Goal: Understand process/instructions

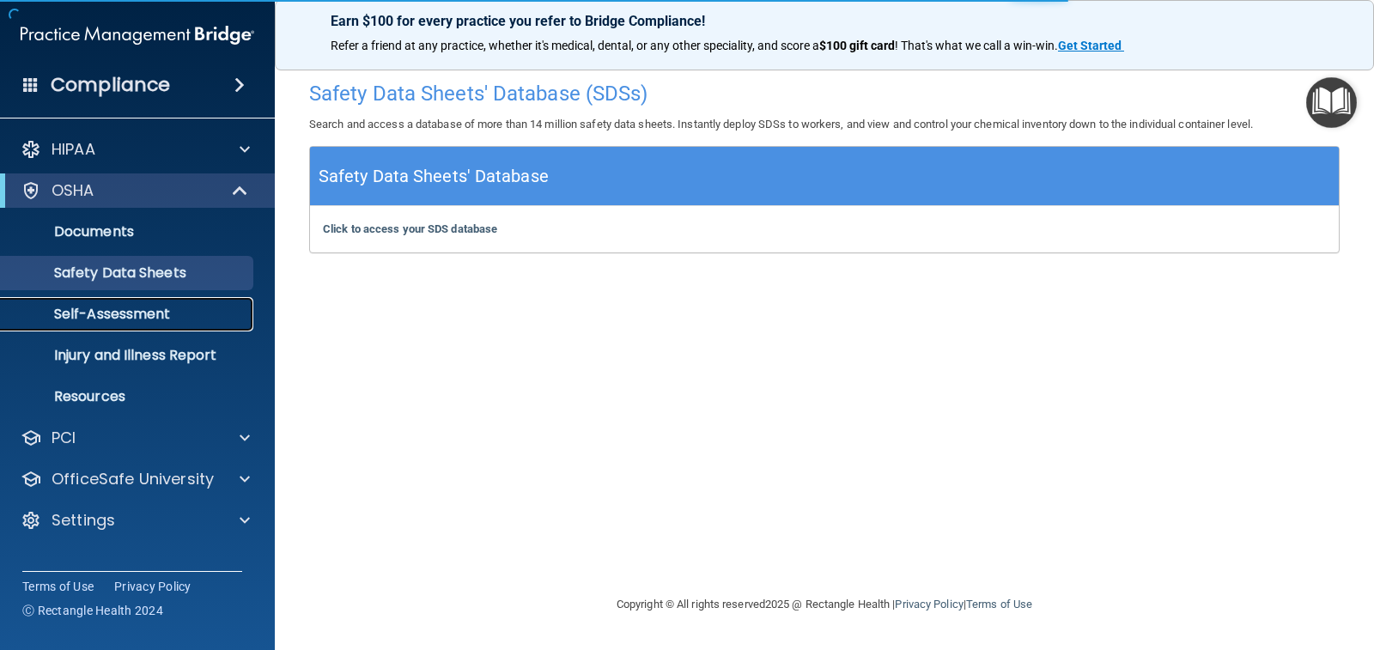
click at [115, 319] on p "Self-Assessment" at bounding box center [128, 314] width 234 height 17
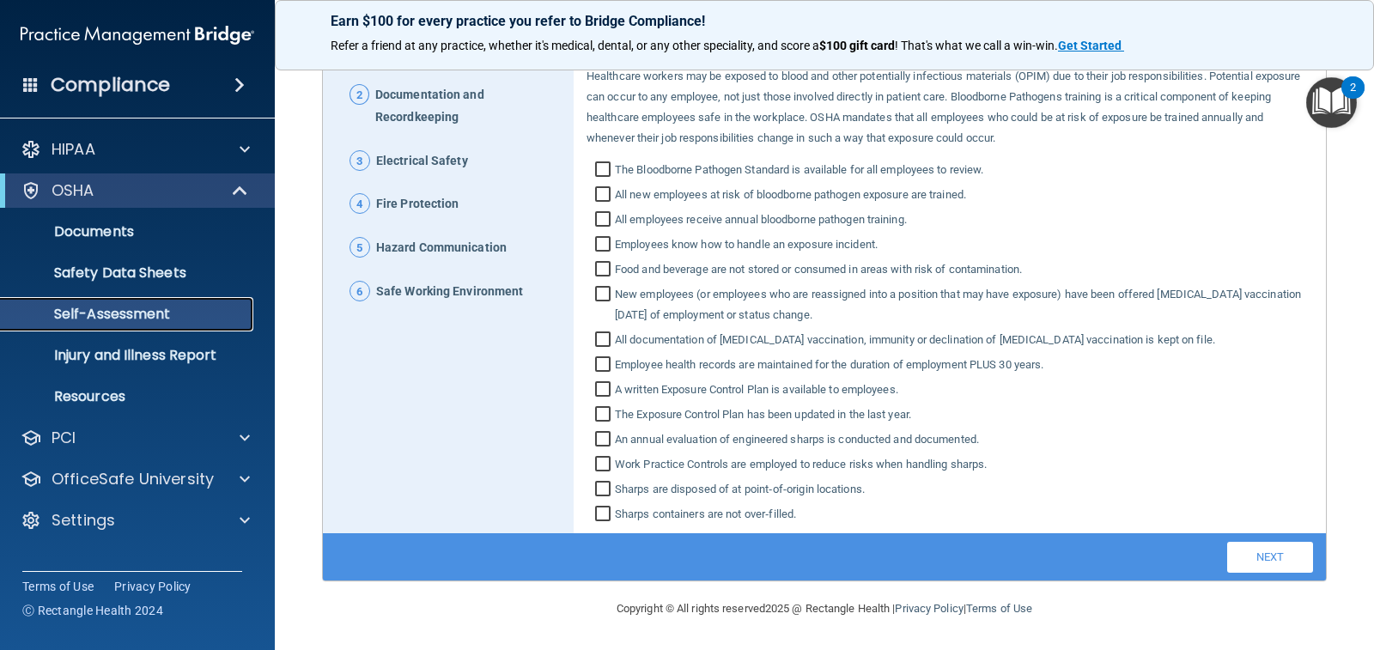
scroll to position [132, 0]
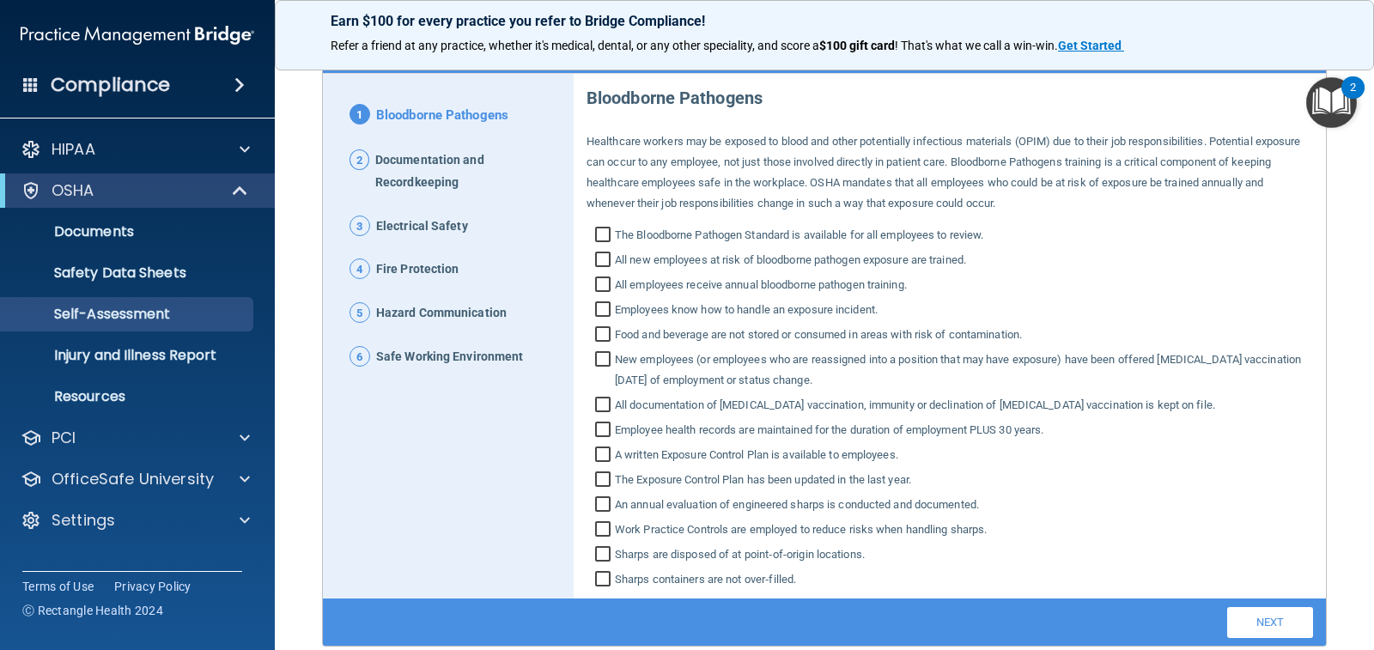
click at [416, 186] on span "Documentation and Recordkeeping" at bounding box center [467, 171] width 185 height 45
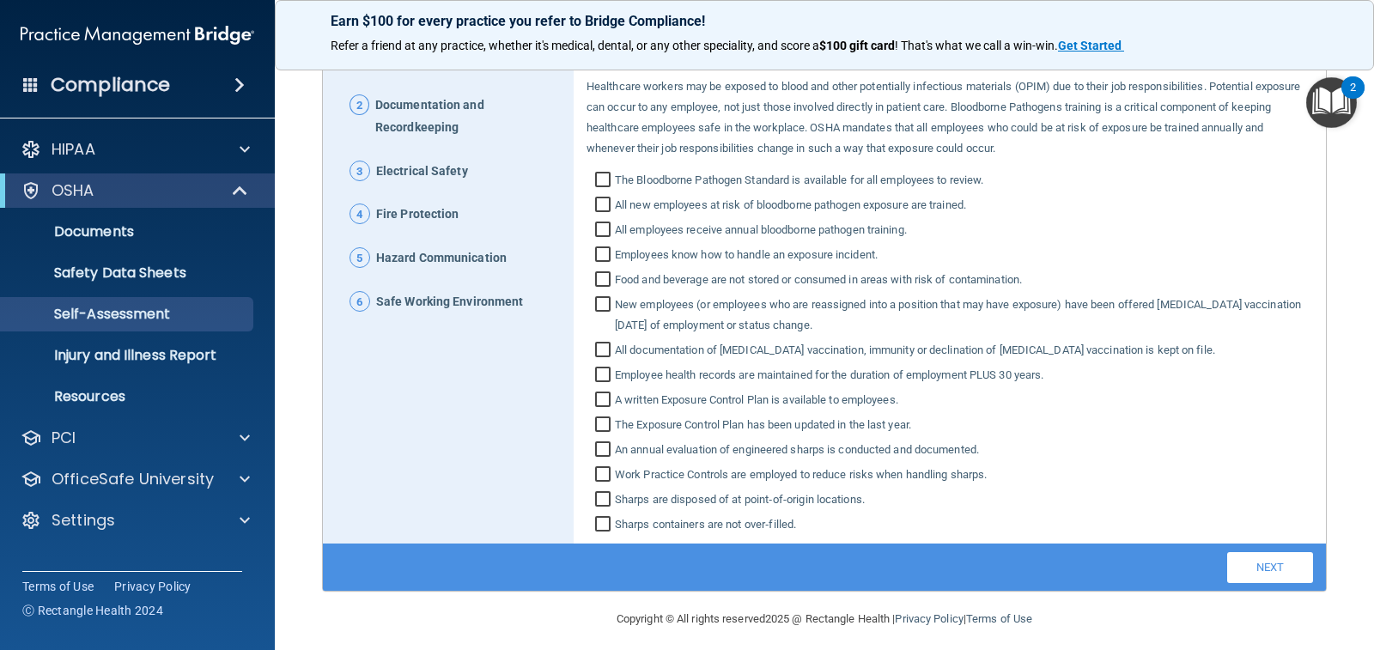
scroll to position [218, 0]
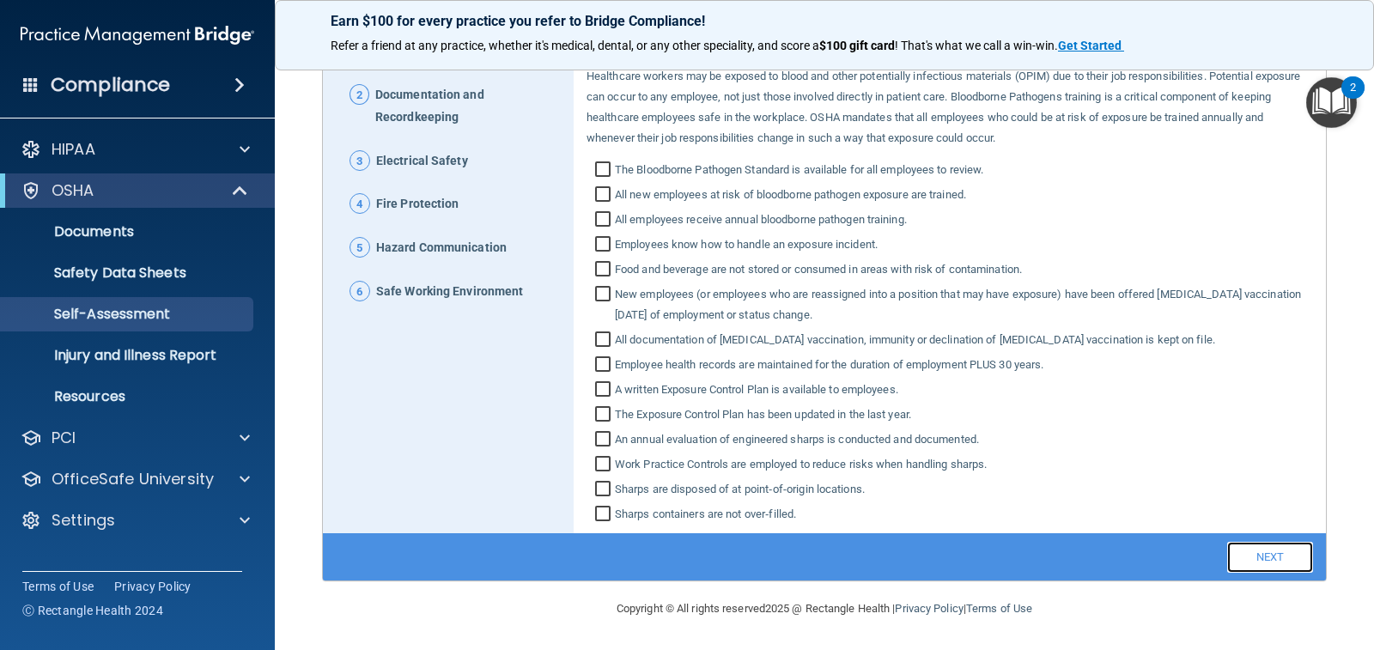
click at [1258, 552] on link "Next" at bounding box center [1270, 557] width 86 height 31
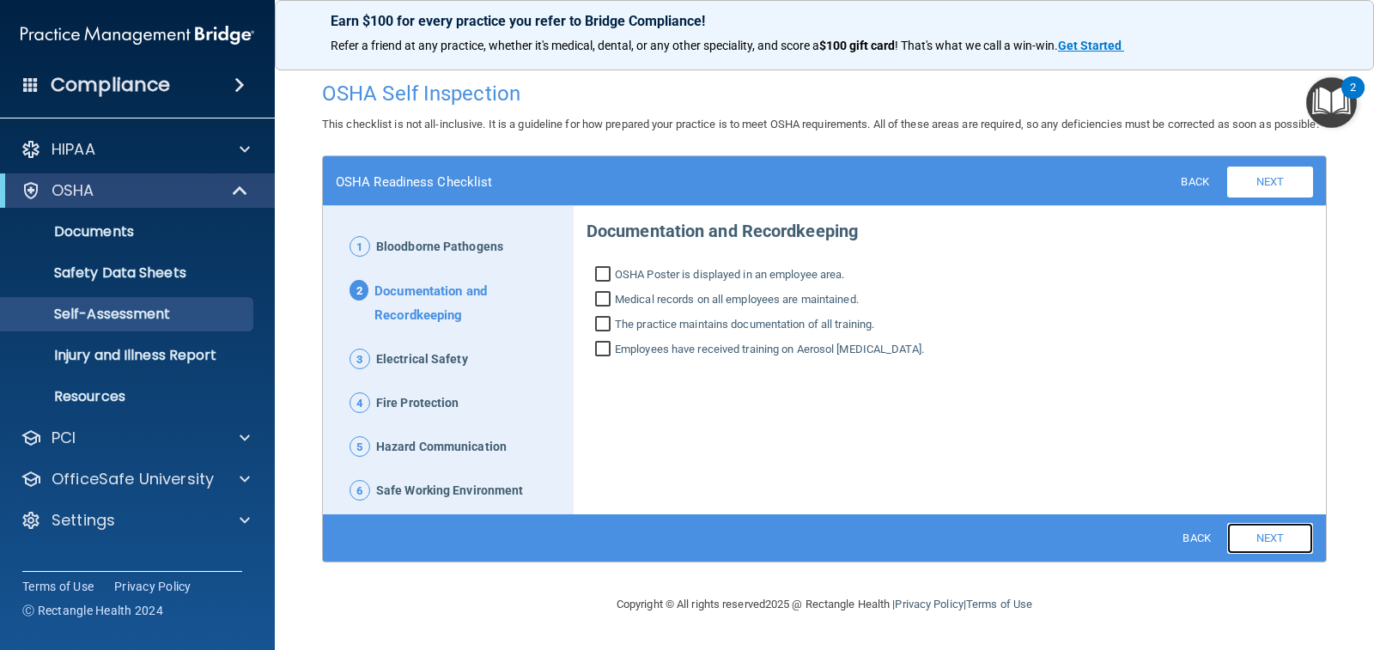
click at [1258, 552] on link "Next" at bounding box center [1270, 538] width 86 height 31
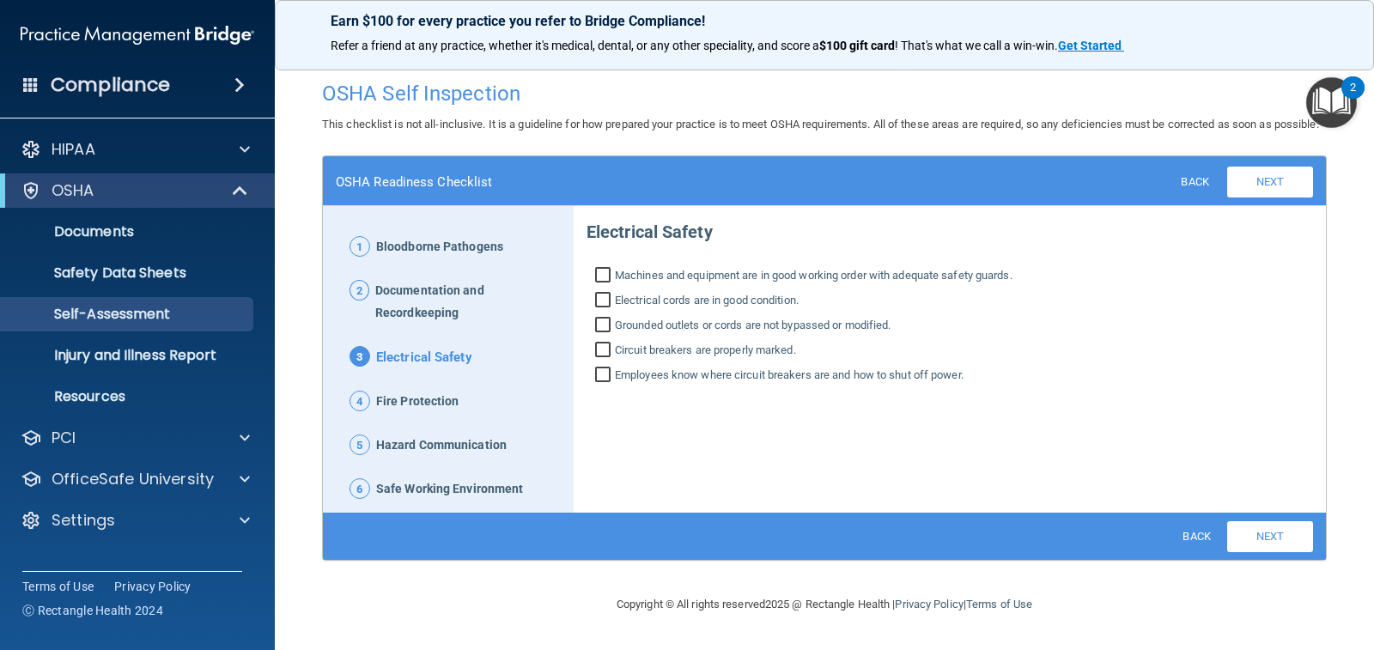
click at [1258, 552] on div "Back Next Download PDF" at bounding box center [824, 536] width 1003 height 47
click at [1251, 544] on link "Next" at bounding box center [1270, 536] width 86 height 31
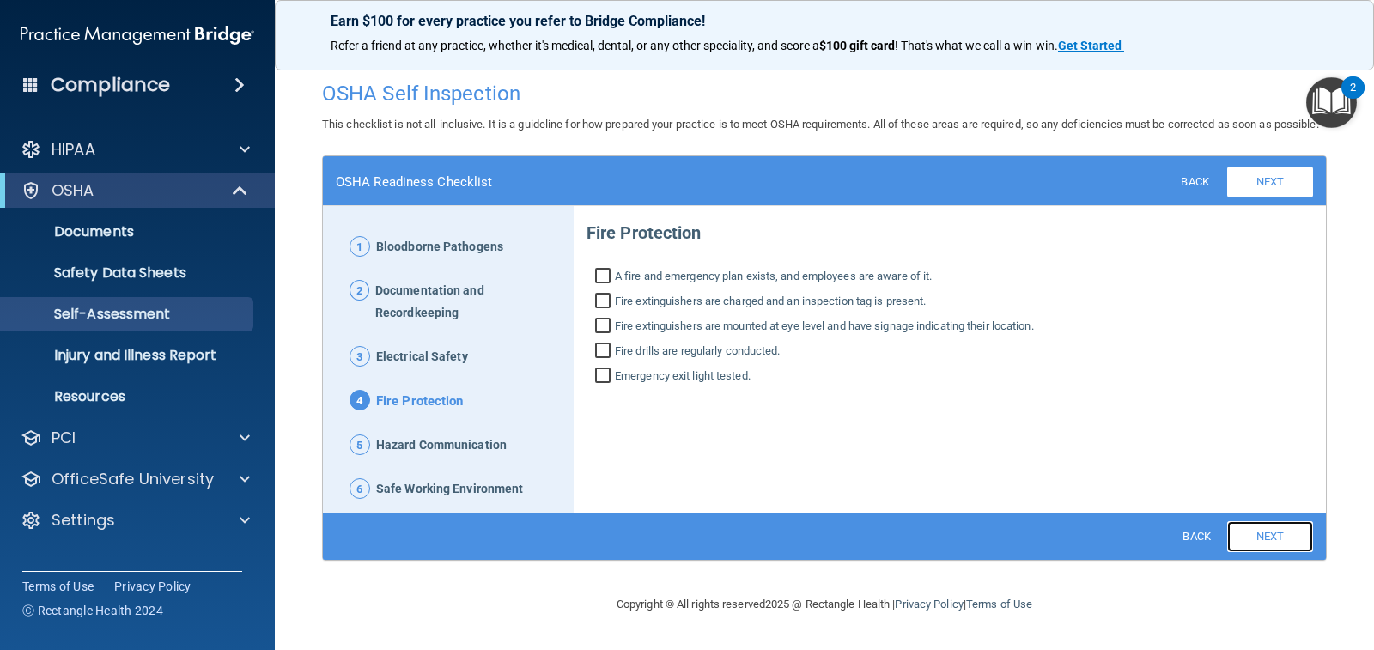
click at [1256, 544] on link "Next" at bounding box center [1270, 536] width 86 height 31
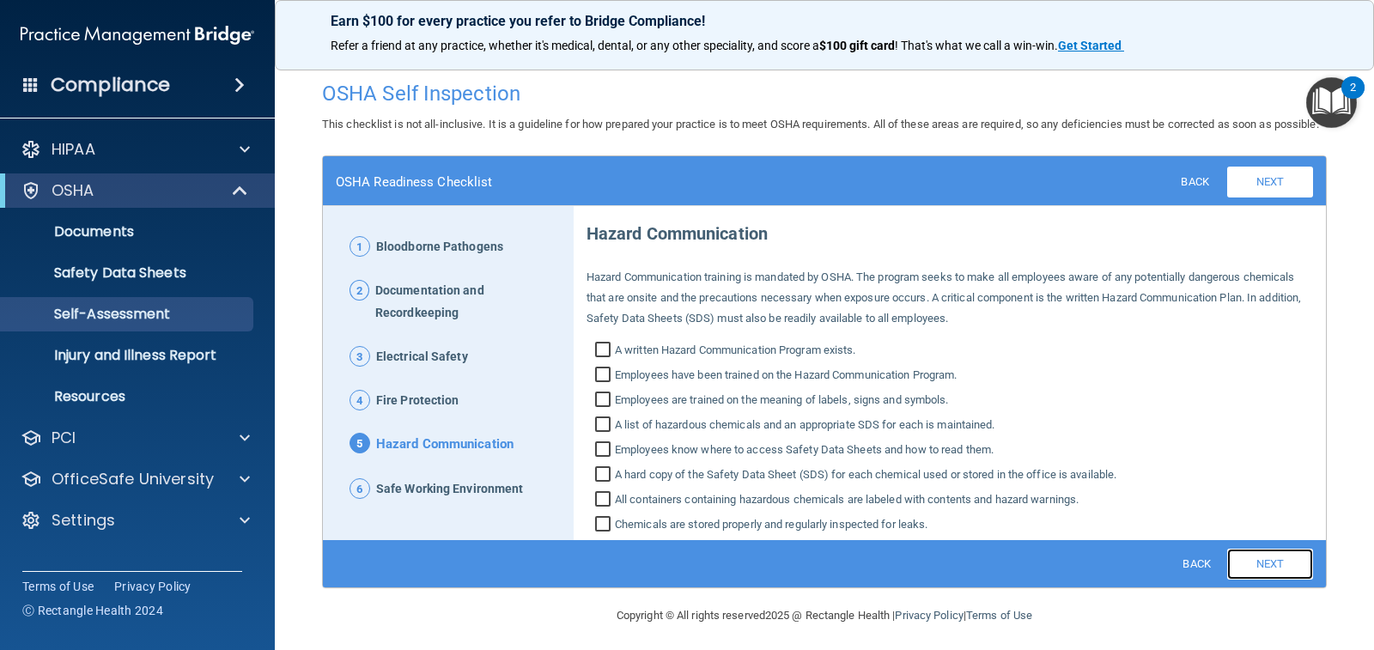
click at [1267, 580] on link "Next" at bounding box center [1270, 564] width 86 height 31
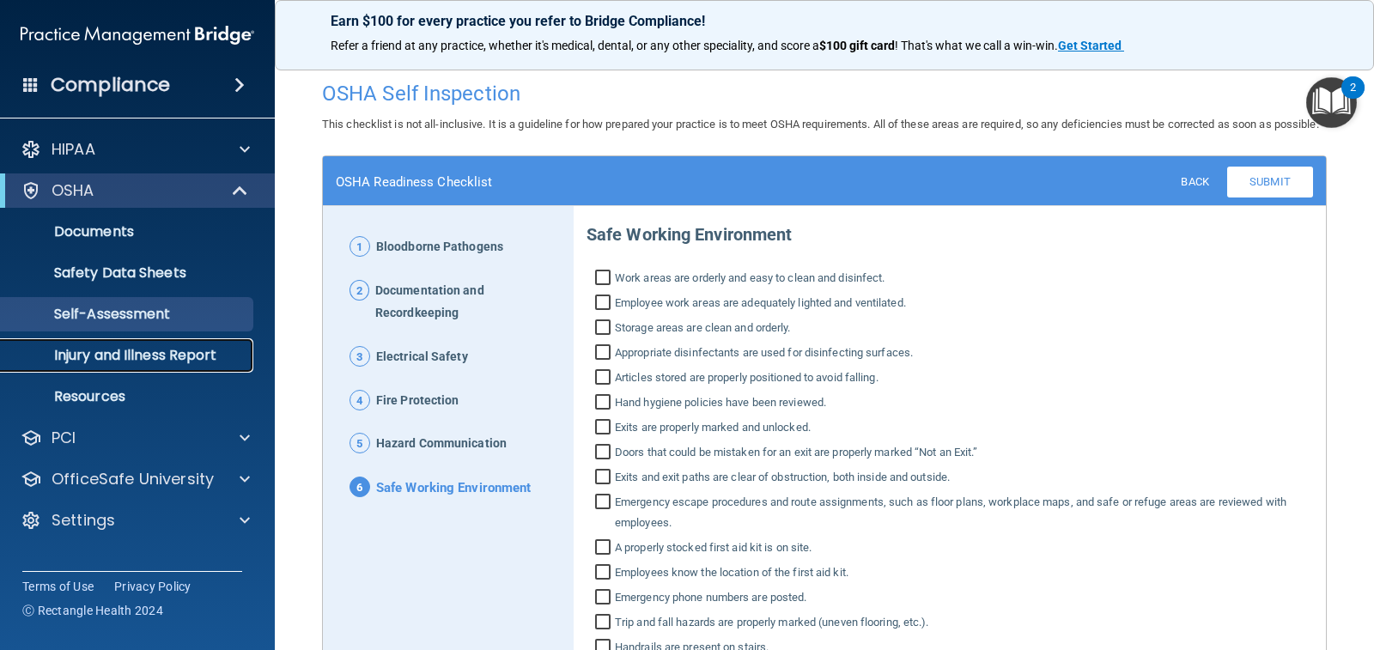
click at [88, 362] on p "Injury and Illness Report" at bounding box center [128, 355] width 234 height 17
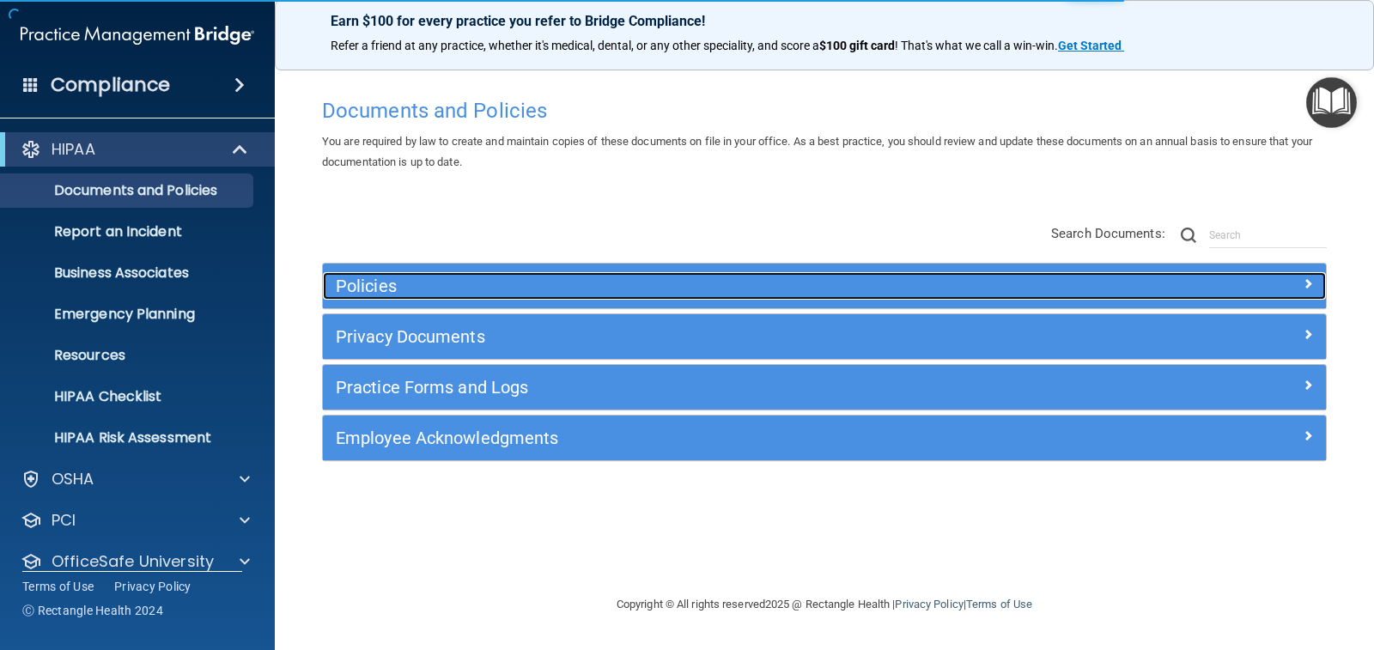
click at [457, 283] on h5 "Policies" at bounding box center [699, 286] width 727 height 19
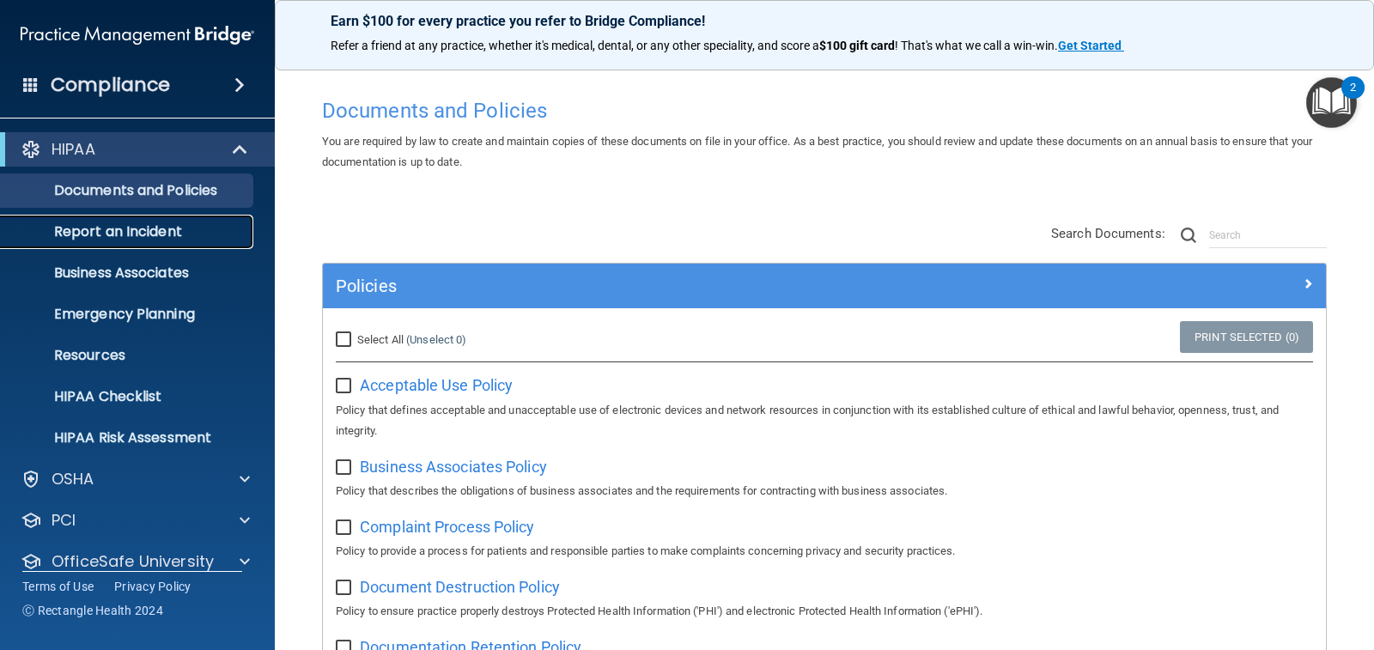
click at [146, 232] on p "Report an Incident" at bounding box center [128, 231] width 234 height 17
